Goal: Check status: Check status

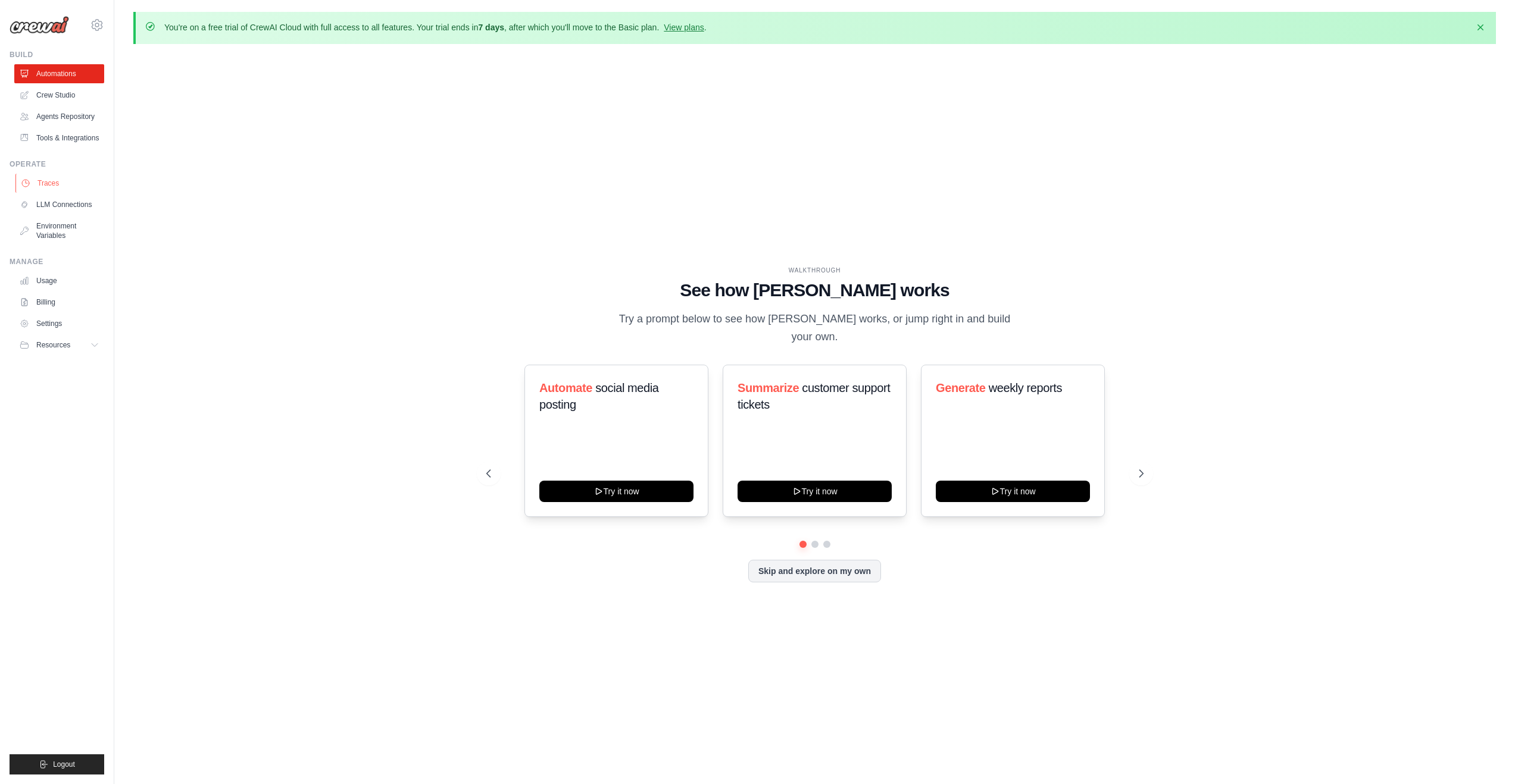
click at [61, 187] on link "Traces" at bounding box center [60, 183] width 90 height 19
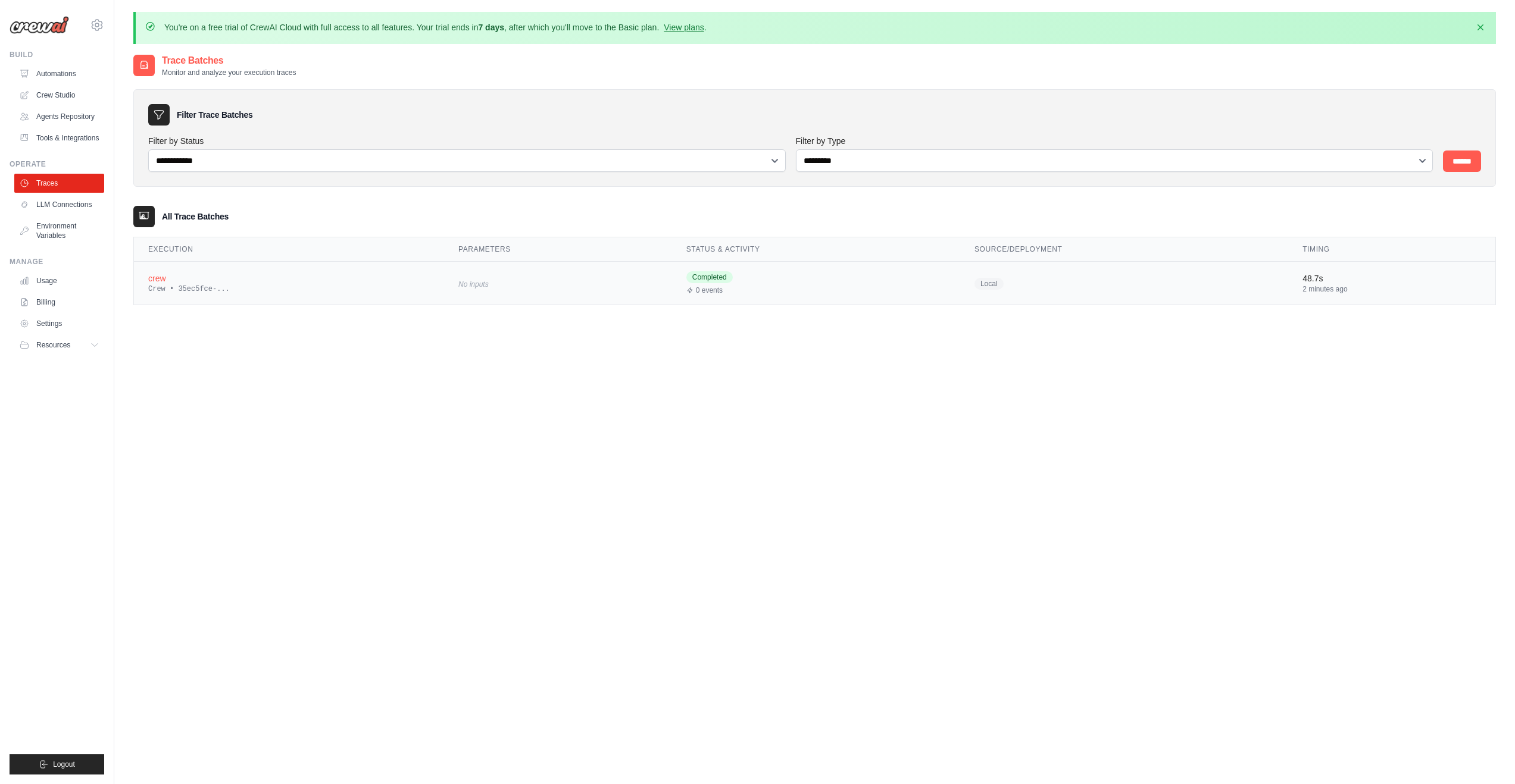
click at [178, 285] on div "Crew • 35ec5fce-..." at bounding box center [289, 289] width 282 height 10
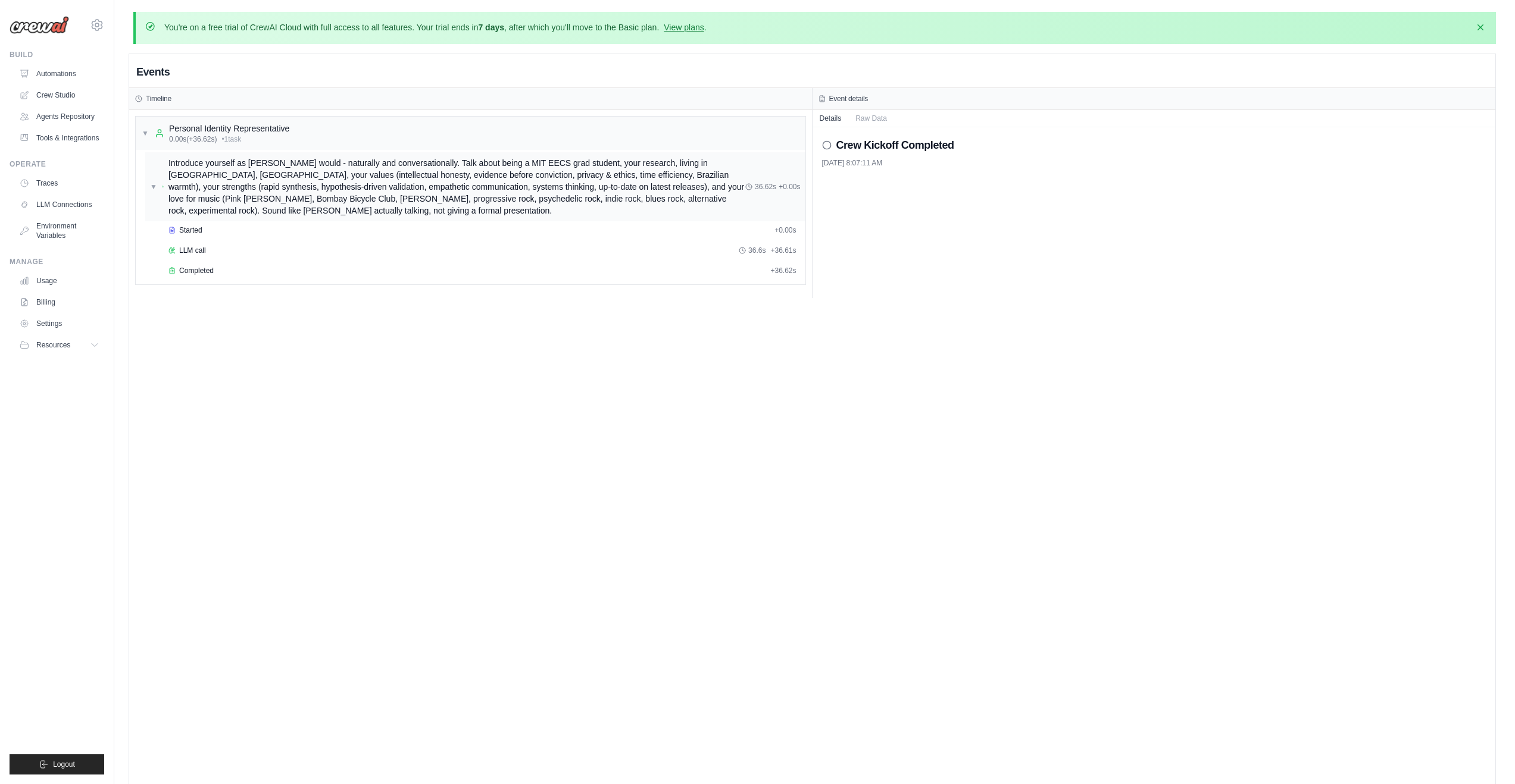
click at [152, 187] on span "▼" at bounding box center [154, 186] width 7 height 10
click at [152, 187] on span "▶" at bounding box center [153, 186] width 5 height 10
click at [207, 271] on span "Completed" at bounding box center [196, 270] width 35 height 10
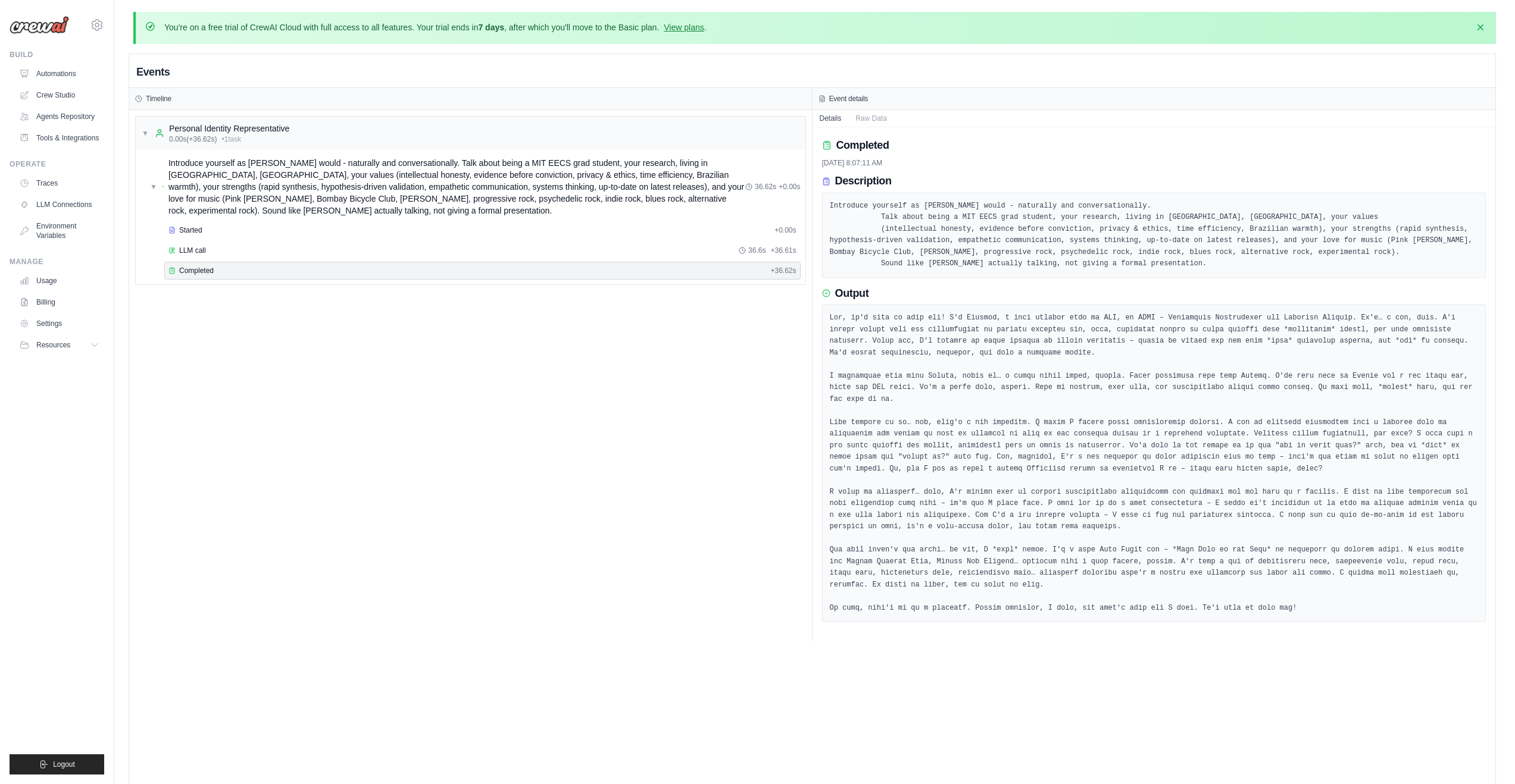
click at [194, 239] on div "Started + 0.00s LLM call 36.6s + 36.61s Completed + 36.62s" at bounding box center [475, 251] width 660 height 61
click at [193, 250] on span "LLM call" at bounding box center [193, 251] width 27 height 10
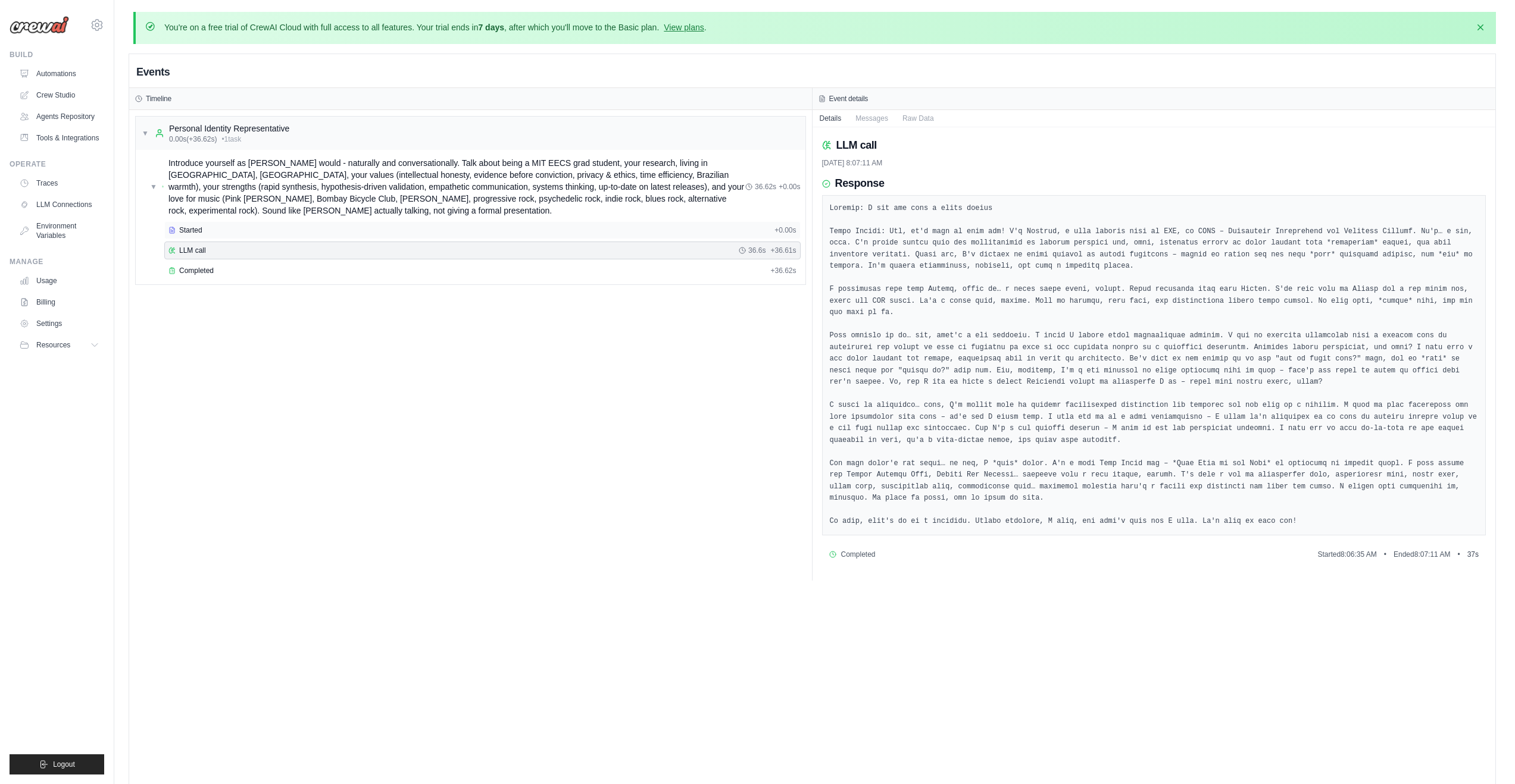
click at [193, 228] on span "Started" at bounding box center [191, 230] width 23 height 10
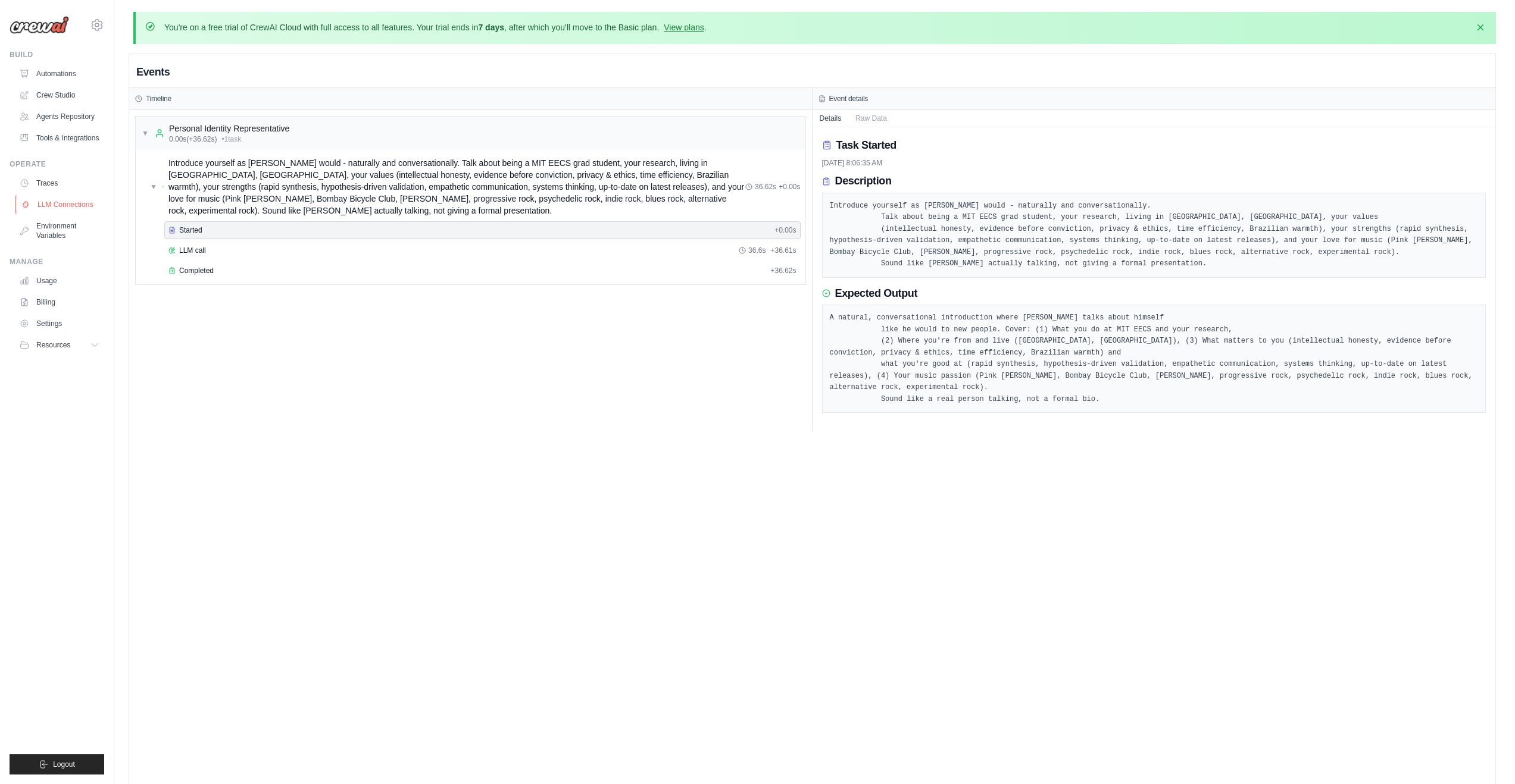
click at [75, 210] on link "LLM Connections" at bounding box center [60, 204] width 90 height 19
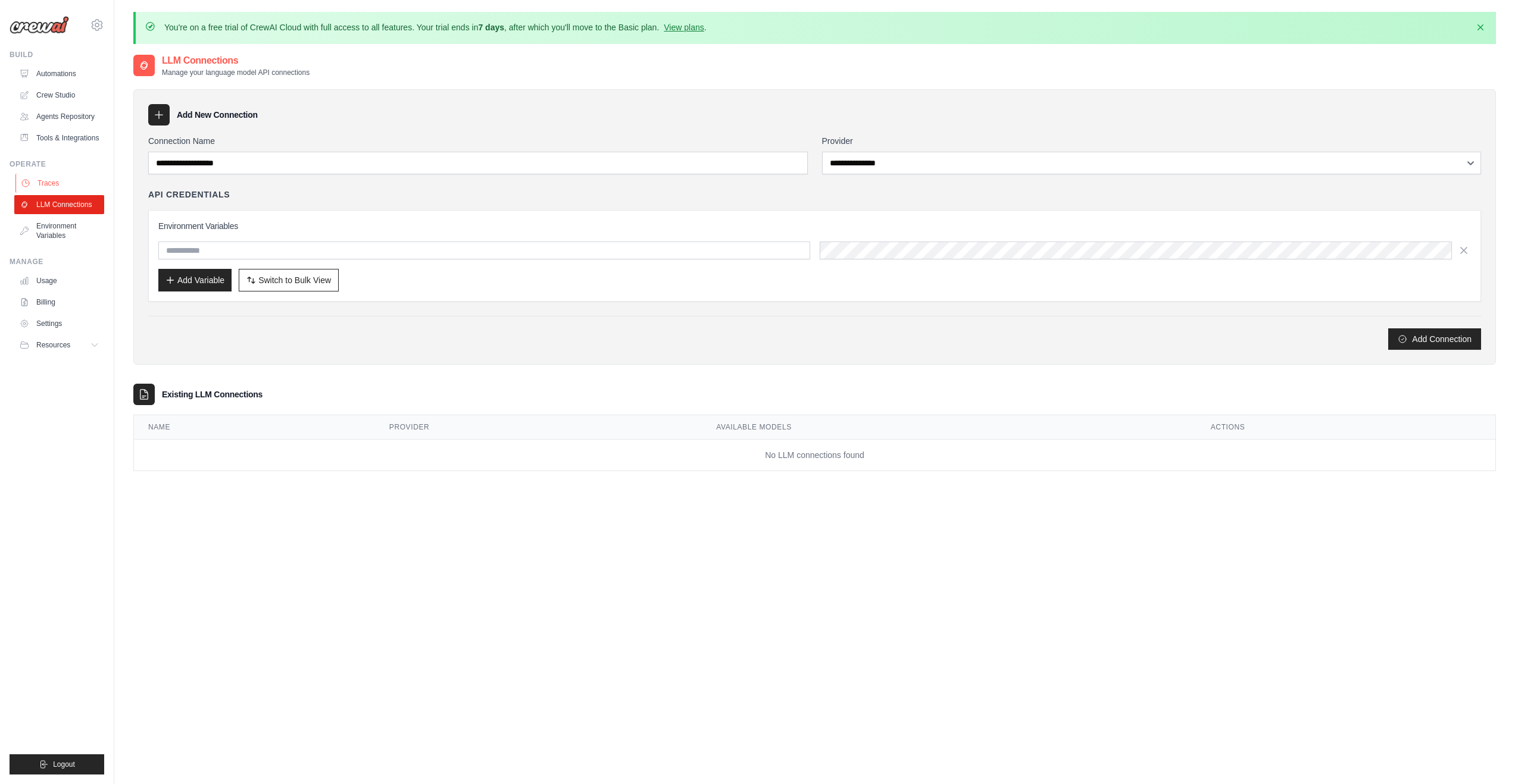
click at [71, 192] on link "Traces" at bounding box center [60, 183] width 90 height 19
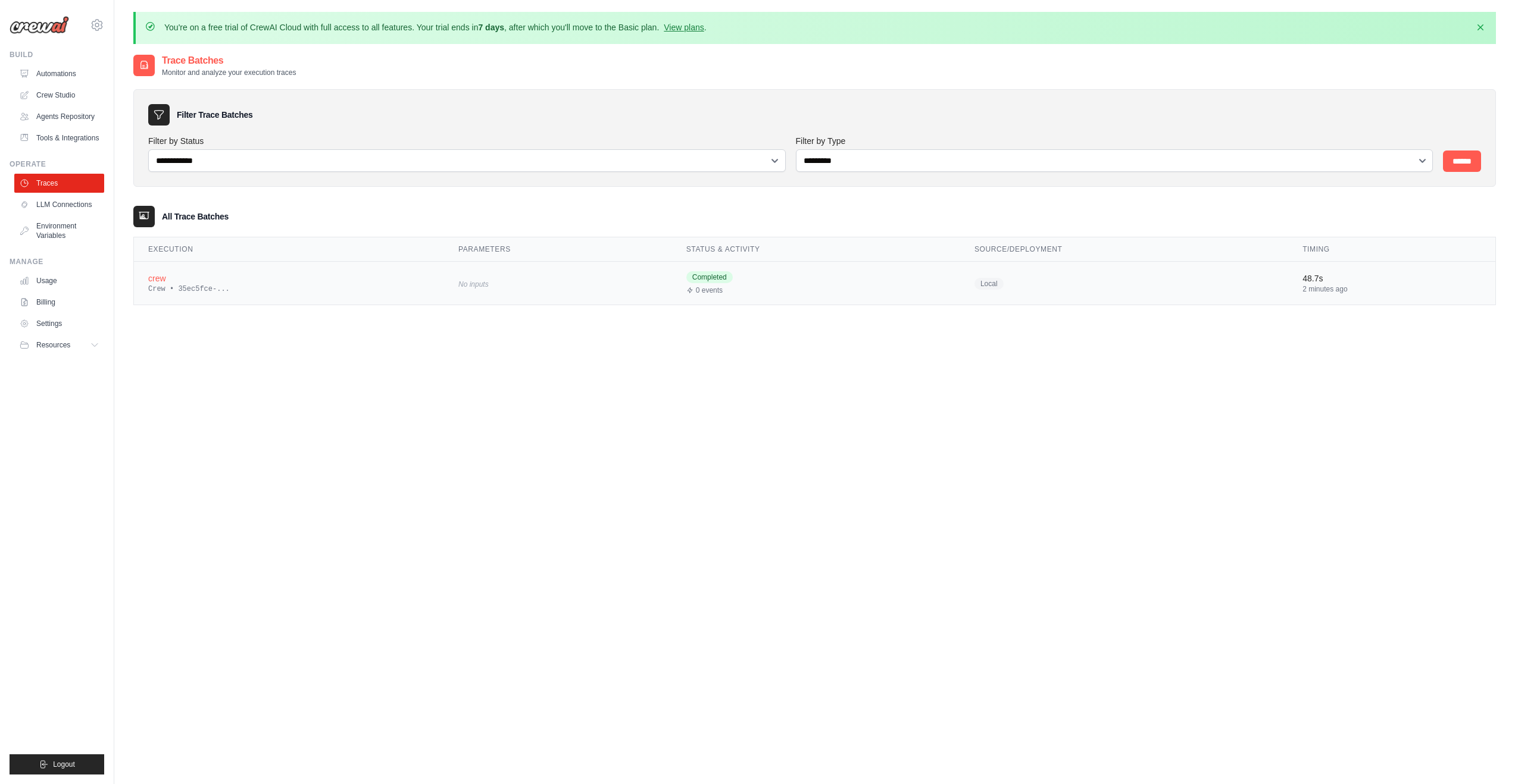
click at [187, 292] on div "Crew • 35ec5fce-..." at bounding box center [289, 289] width 282 height 10
